Goal: Find specific page/section

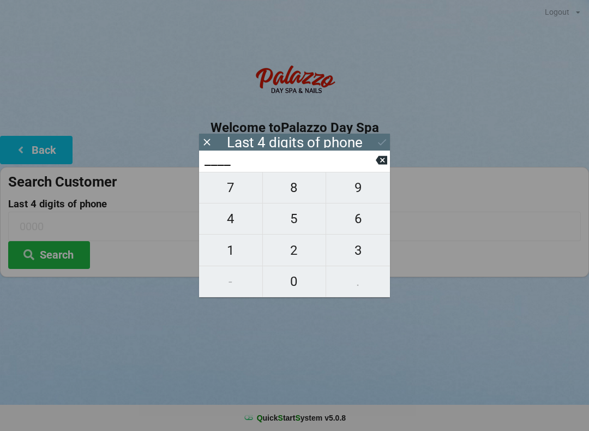
click at [237, 230] on span "4" at bounding box center [230, 218] width 63 height 23
type input "4___"
click at [237, 258] on span "1" at bounding box center [230, 250] width 63 height 23
type input "41__"
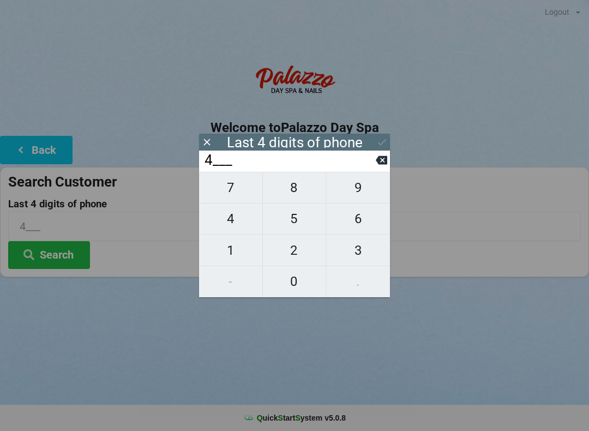
type input "41__"
click at [236, 262] on span "1" at bounding box center [230, 250] width 63 height 23
type input "411_"
click at [362, 260] on span "3" at bounding box center [358, 250] width 64 height 23
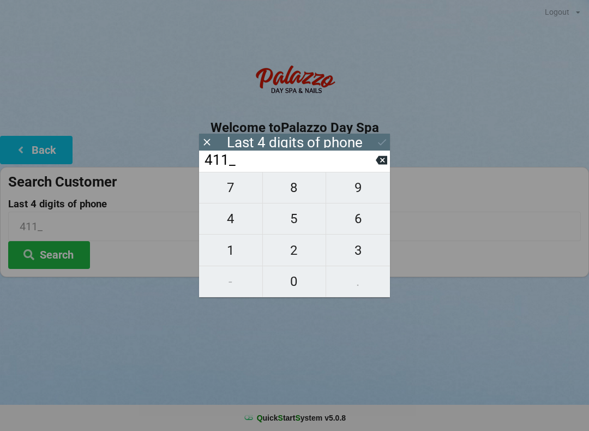
type input "4113"
click at [57, 262] on button "Search" at bounding box center [49, 255] width 82 height 28
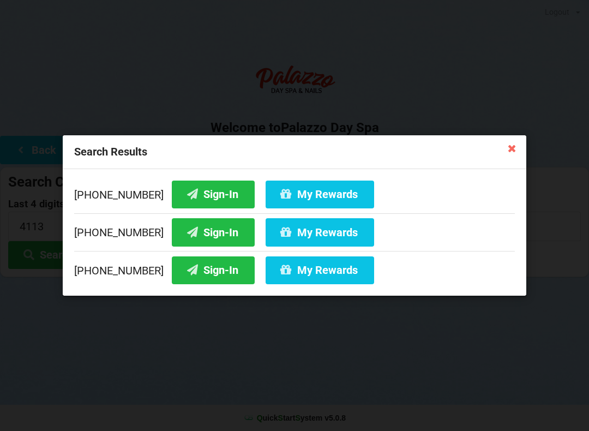
click at [198, 195] on button "Sign-In" at bounding box center [213, 195] width 83 height 28
